Goal: Task Accomplishment & Management: Use online tool/utility

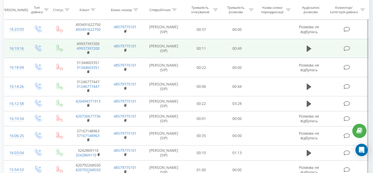
scroll to position [107, 0]
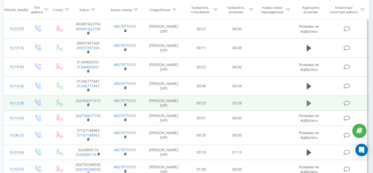
click at [311, 105] on icon at bounding box center [308, 103] width 5 height 7
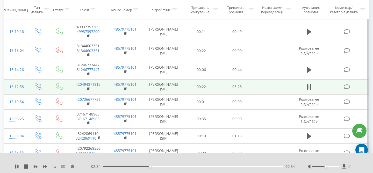
scroll to position [123, 0]
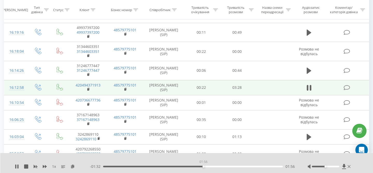
click at [203, 166] on div "01:56" at bounding box center [193, 167] width 180 height 2
click at [22, 84] on td "16:12:58" at bounding box center [15, 87] width 23 height 15
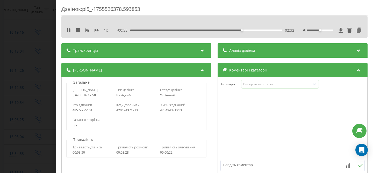
click at [340, 32] on icon at bounding box center [340, 30] width 4 height 5
click at [0, 56] on div "Дзвінок : pl5_-1755526378.593853 1 x 00:00 03:28 03:28 Транскрипція Для AI-анал…" at bounding box center [186, 86] width 373 height 173
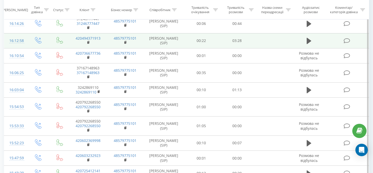
scroll to position [171, 0]
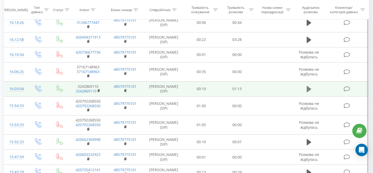
click at [310, 88] on icon at bounding box center [308, 89] width 5 height 6
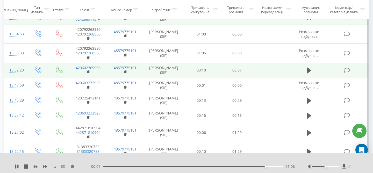
scroll to position [246, 0]
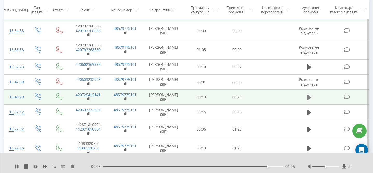
click at [306, 96] on button at bounding box center [309, 97] width 8 height 8
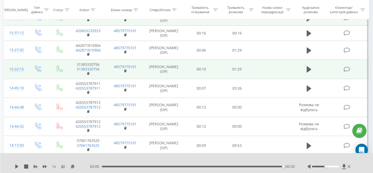
scroll to position [326, 0]
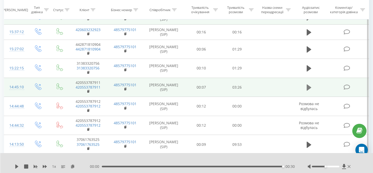
click at [308, 88] on icon at bounding box center [308, 87] width 5 height 6
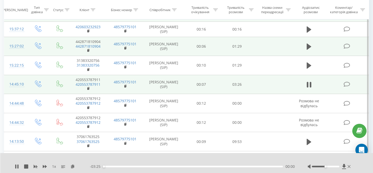
scroll to position [329, 0]
